Goal: Find specific page/section: Find specific page/section

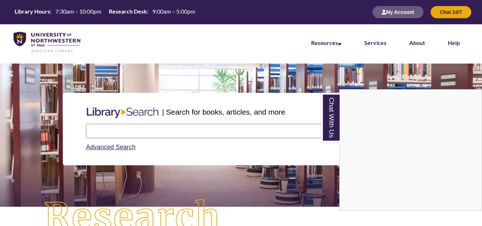
click at [210, 129] on div "Chat With Us" at bounding box center [241, 113] width 482 height 226
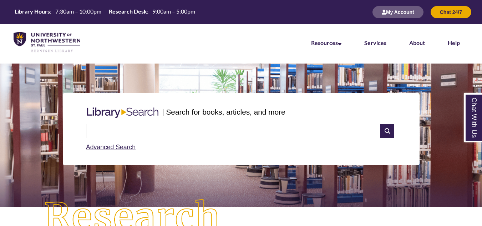
click at [210, 129] on input "text" at bounding box center [233, 131] width 294 height 14
type input "**********"
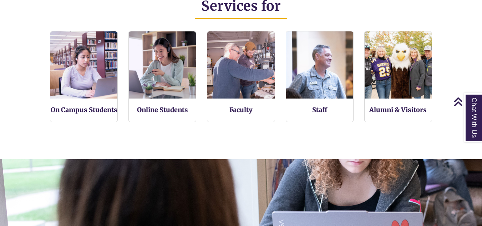
scroll to position [146, 482]
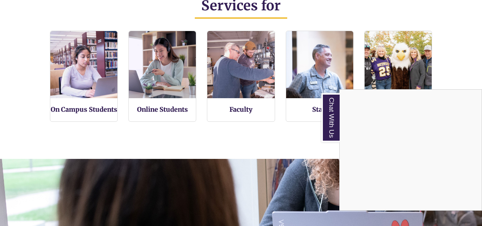
click at [174, 108] on div "Chat With Us" at bounding box center [241, 113] width 482 height 226
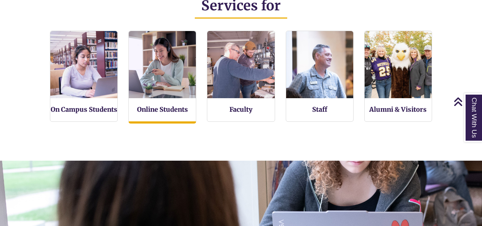
click at [170, 115] on div "Online Students" at bounding box center [162, 77] width 68 height 93
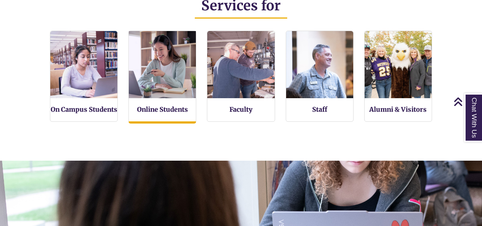
click at [172, 59] on img at bounding box center [163, 65] width 74 height 74
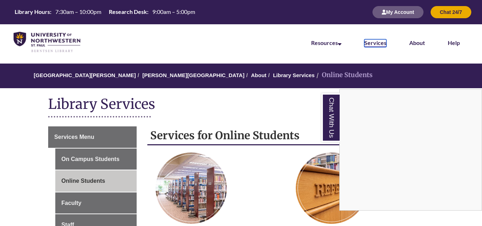
click at [380, 45] on link "Services" at bounding box center [375, 43] width 22 height 8
